Goal: Check status: Check status

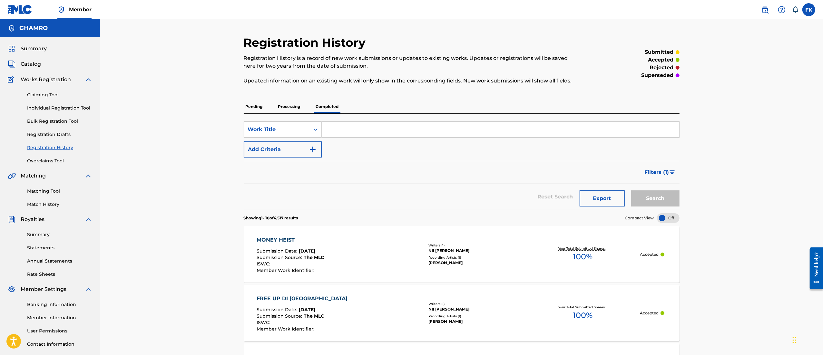
click at [34, 63] on span "Catalog" at bounding box center [31, 64] width 20 height 8
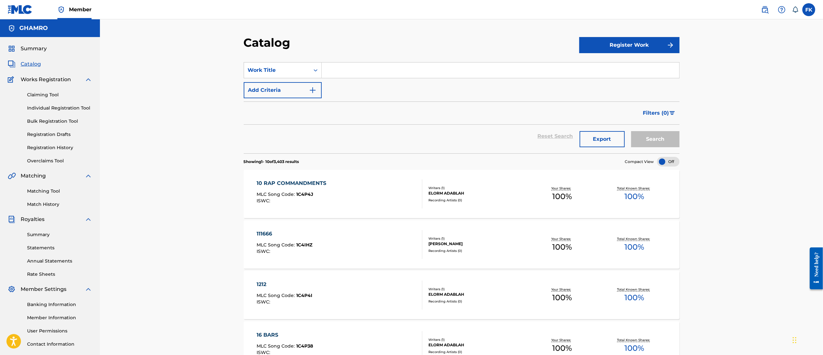
click at [32, 64] on span "Catalog" at bounding box center [31, 64] width 20 height 8
click at [54, 146] on link "Registration History" at bounding box center [59, 147] width 65 height 7
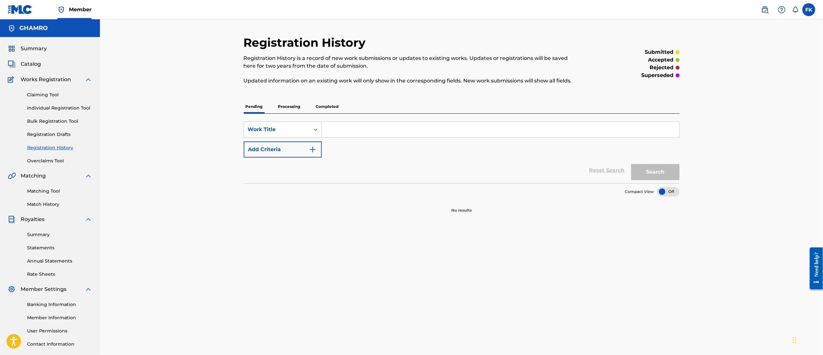
click at [283, 104] on p "Processing" at bounding box center [289, 107] width 26 height 14
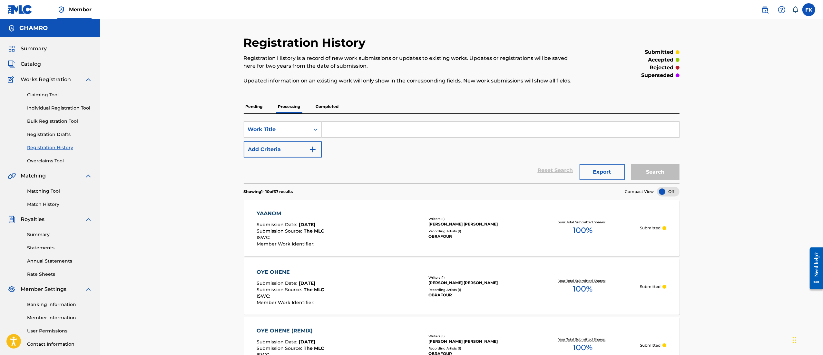
click at [328, 105] on p "Completed" at bounding box center [327, 107] width 27 height 14
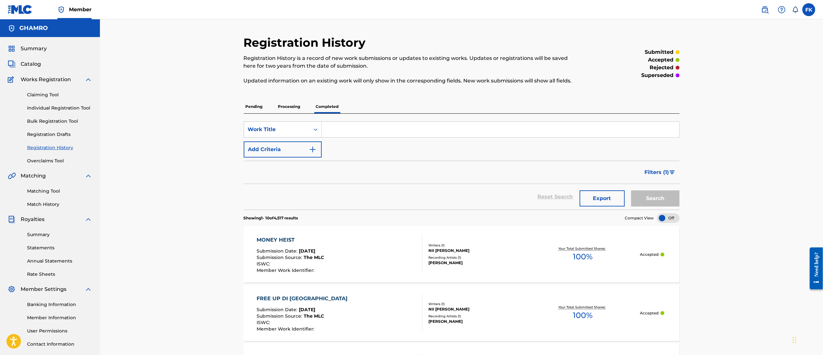
click at [29, 47] on span "Summary" at bounding box center [34, 49] width 26 height 8
